Goal: Complete application form: Complete application form

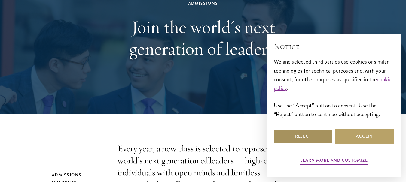
click at [307, 141] on button "Reject" at bounding box center [303, 137] width 59 height 14
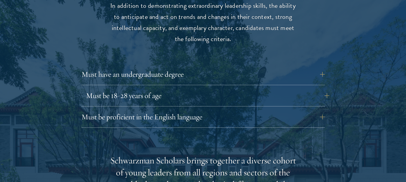
scroll to position [814, 0]
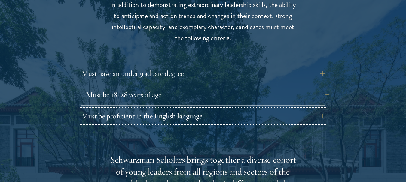
click at [193, 109] on button "Must be proficient in the English language" at bounding box center [202, 116] width 243 height 14
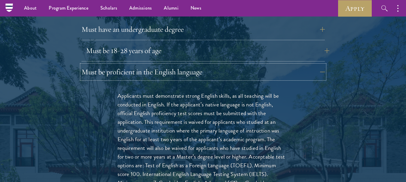
scroll to position [808, 0]
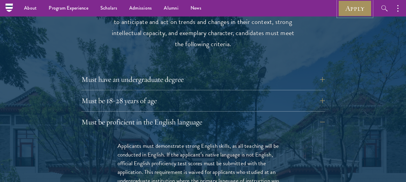
click at [361, 7] on link "Apply" at bounding box center [355, 8] width 34 height 17
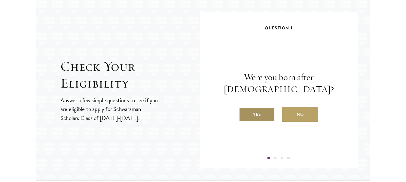
click at [257, 115] on label "Yes" at bounding box center [257, 115] width 36 height 14
click at [244, 114] on input "Yes" at bounding box center [241, 110] width 5 height 5
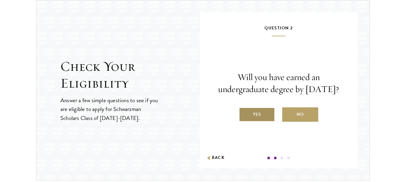
click at [256, 121] on label "Yes" at bounding box center [257, 115] width 36 height 14
click at [244, 114] on input "Yes" at bounding box center [241, 110] width 5 height 5
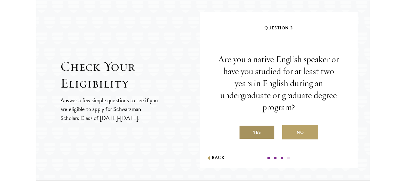
click at [251, 135] on label "Yes" at bounding box center [257, 132] width 36 height 14
click at [244, 132] on input "Yes" at bounding box center [241, 128] width 5 height 5
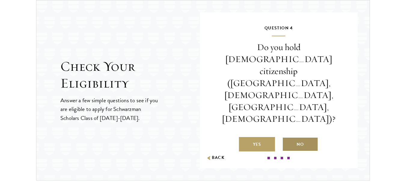
click at [309, 137] on label "No" at bounding box center [300, 144] width 36 height 14
click at [288, 138] on input "No" at bounding box center [284, 140] width 5 height 5
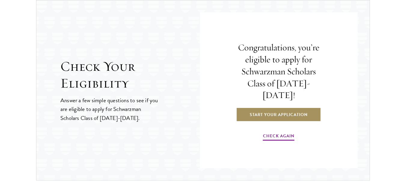
click at [280, 112] on link "Start Your Application" at bounding box center [278, 115] width 85 height 14
